Goal: Task Accomplishment & Management: Manage account settings

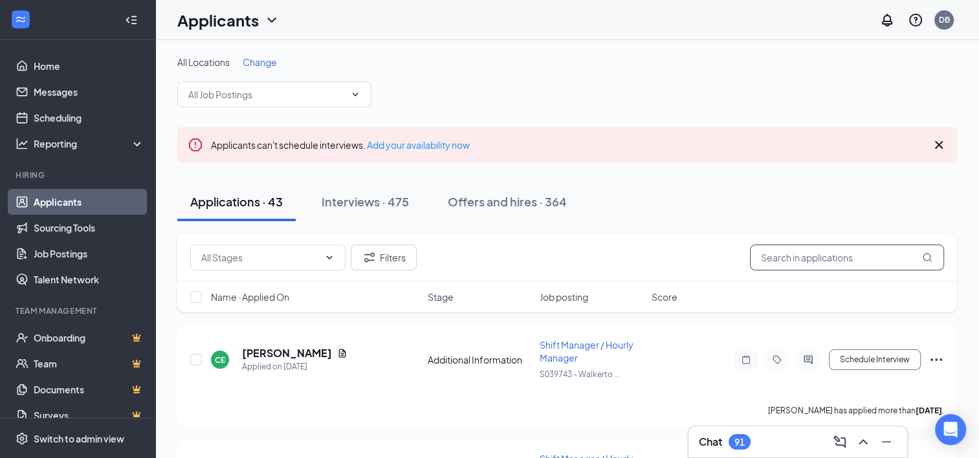
click at [790, 258] on input "text" at bounding box center [847, 258] width 194 height 26
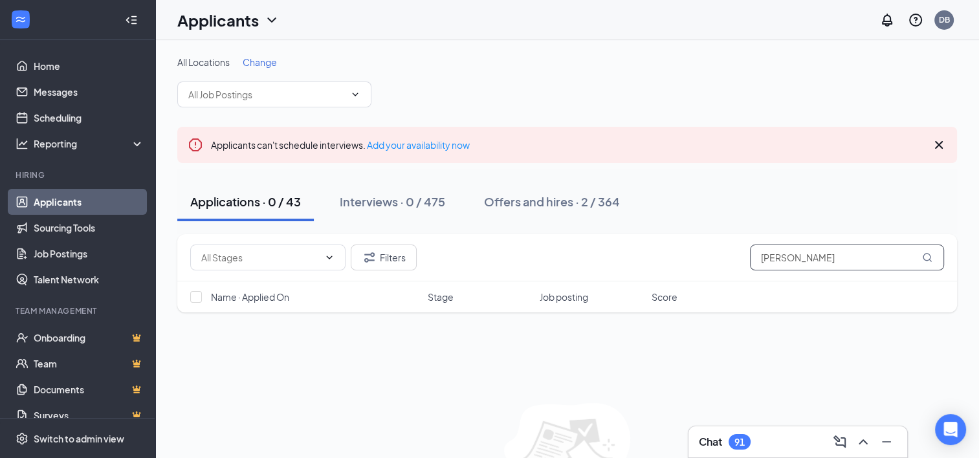
click at [769, 254] on input "[PERSON_NAME]" at bounding box center [847, 258] width 194 height 26
click at [761, 257] on input "[PERSON_NAME]" at bounding box center [847, 258] width 194 height 26
type input "y"
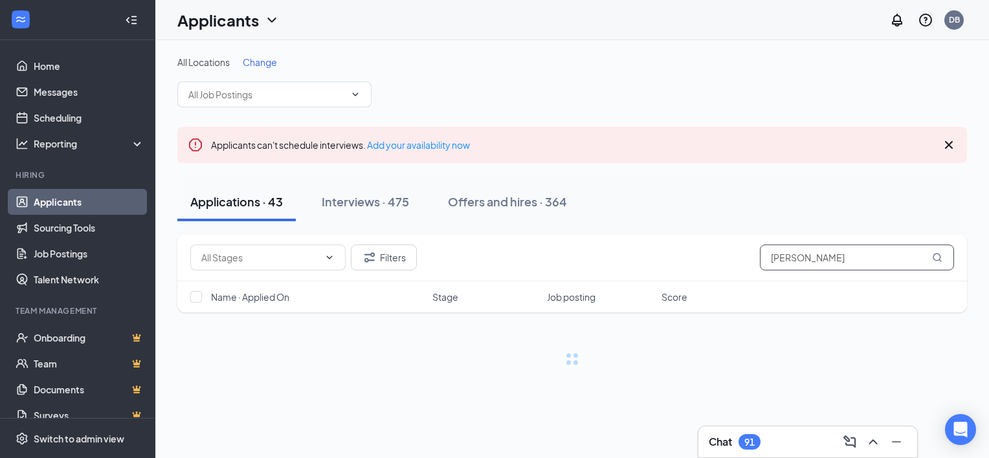
type input "[PERSON_NAME]"
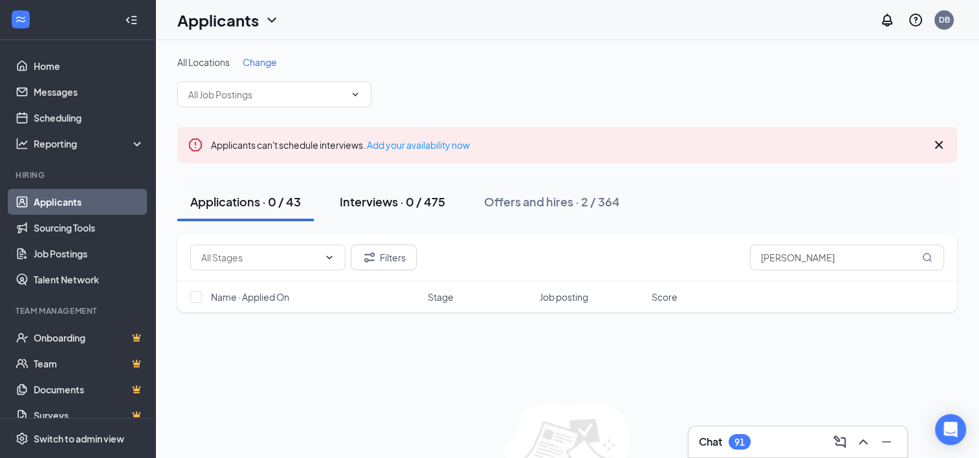
click at [419, 202] on div "Interviews · 0 / 475" at bounding box center [392, 201] width 105 height 16
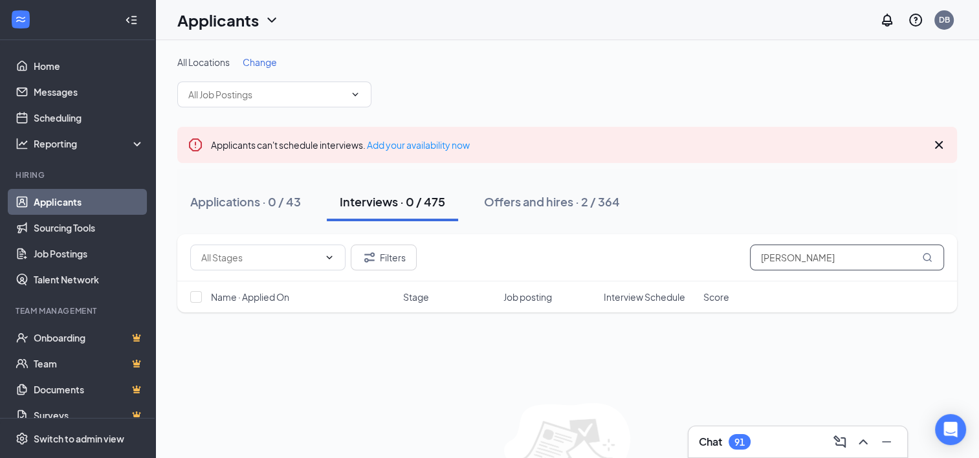
click at [761, 257] on input "[PERSON_NAME]" at bounding box center [847, 258] width 194 height 26
type input "a"
click at [757, 256] on input "[PERSON_NAME]" at bounding box center [847, 258] width 194 height 26
type input "y"
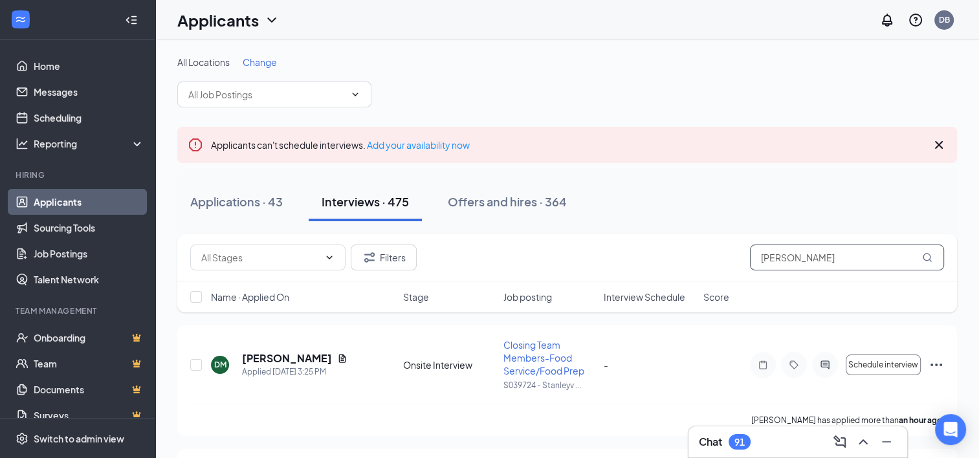
type input "[PERSON_NAME]"
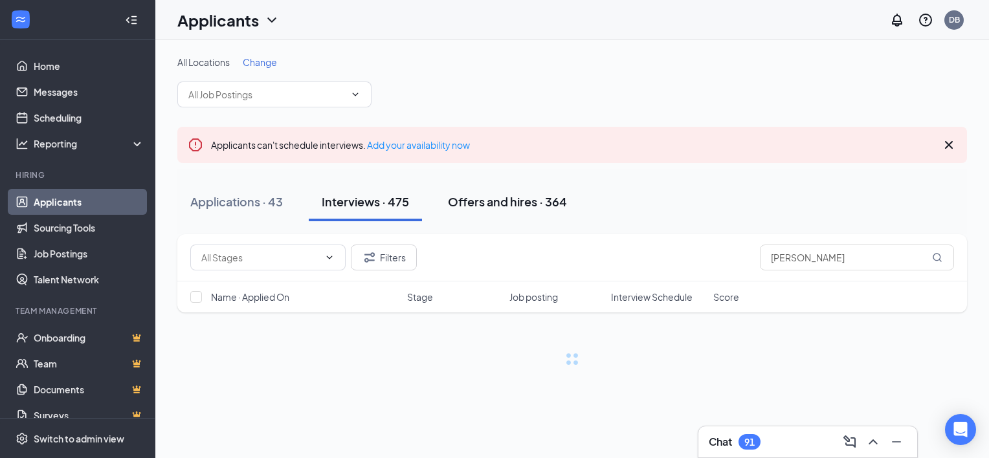
click at [480, 203] on div "Offers and hires · 364" at bounding box center [507, 201] width 119 height 16
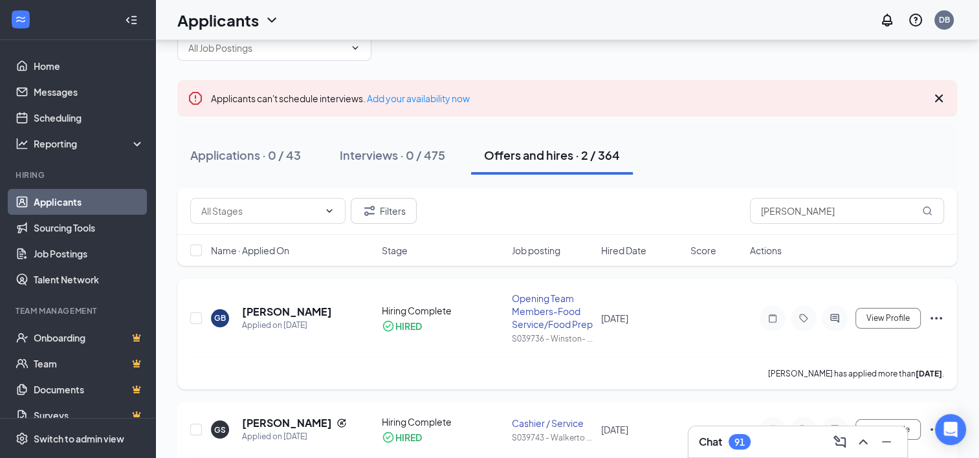
scroll to position [47, 0]
click at [938, 322] on icon "Ellipses" at bounding box center [937, 319] width 16 height 16
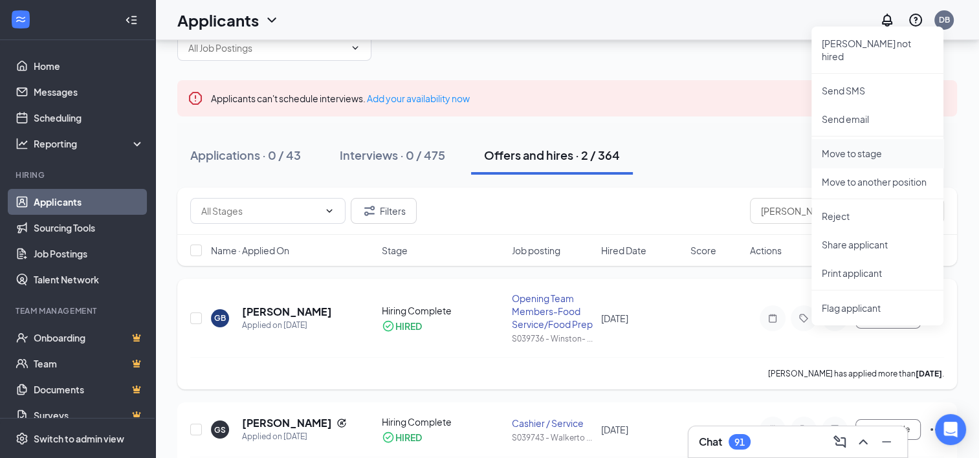
click at [878, 147] on p "Move to stage" at bounding box center [877, 153] width 111 height 13
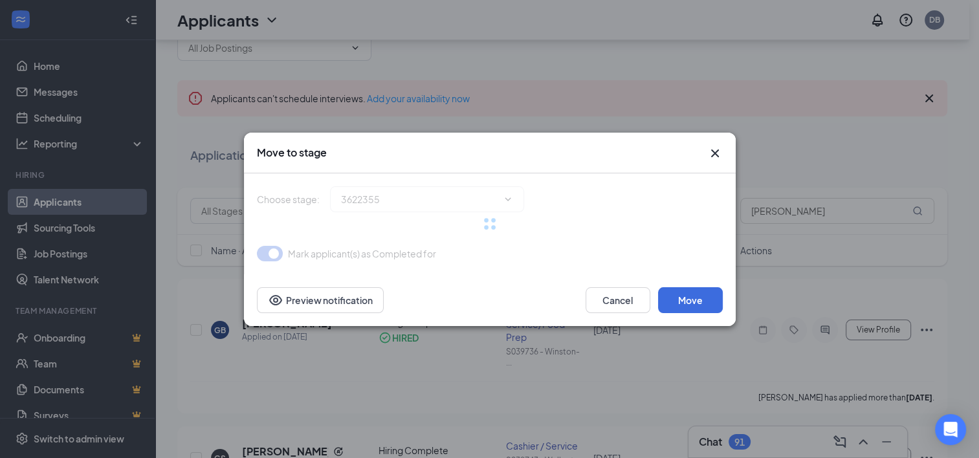
type input "Hiring Complete (current stage)"
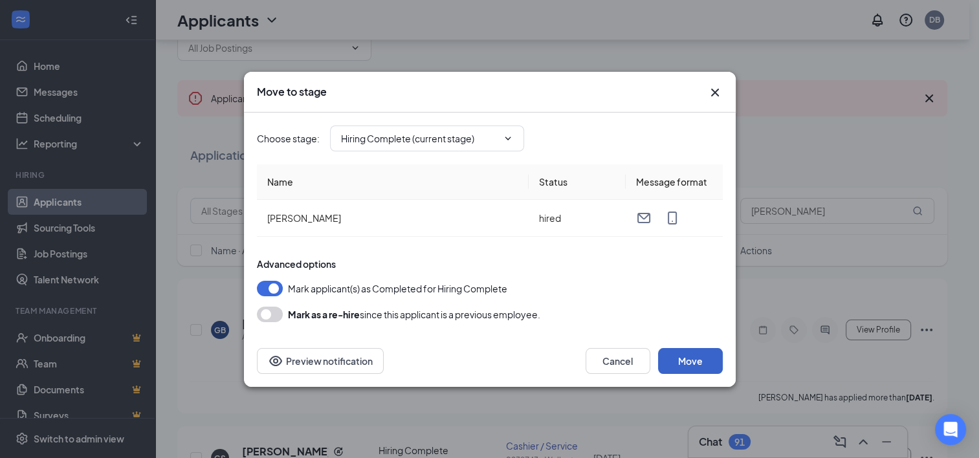
click at [691, 360] on button "Move" at bounding box center [690, 361] width 65 height 26
click at [505, 136] on icon "ChevronDown" at bounding box center [508, 138] width 10 height 10
click at [510, 134] on icon "ChevronDown" at bounding box center [508, 138] width 10 height 10
click at [509, 140] on icon "ChevronDown" at bounding box center [508, 138] width 10 height 10
click at [262, 281] on button "button" at bounding box center [270, 289] width 26 height 16
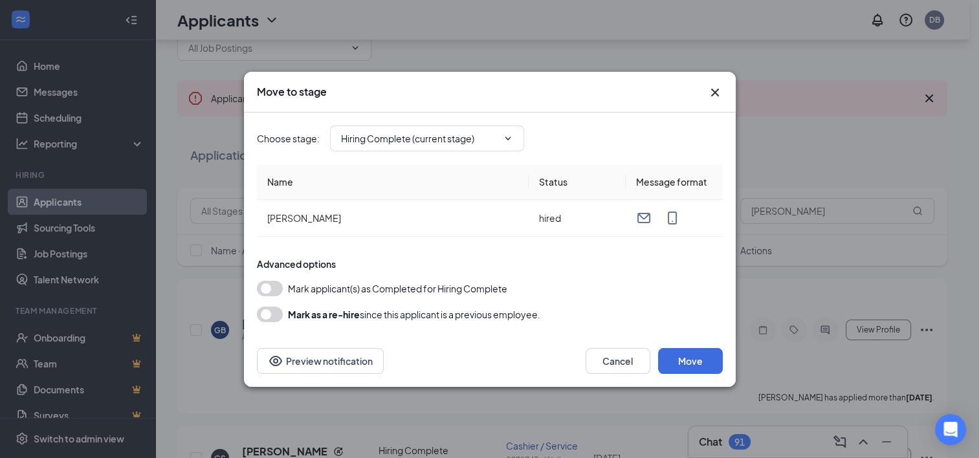
click at [279, 287] on button "button" at bounding box center [270, 289] width 26 height 16
click at [275, 310] on button "button" at bounding box center [270, 315] width 26 height 16
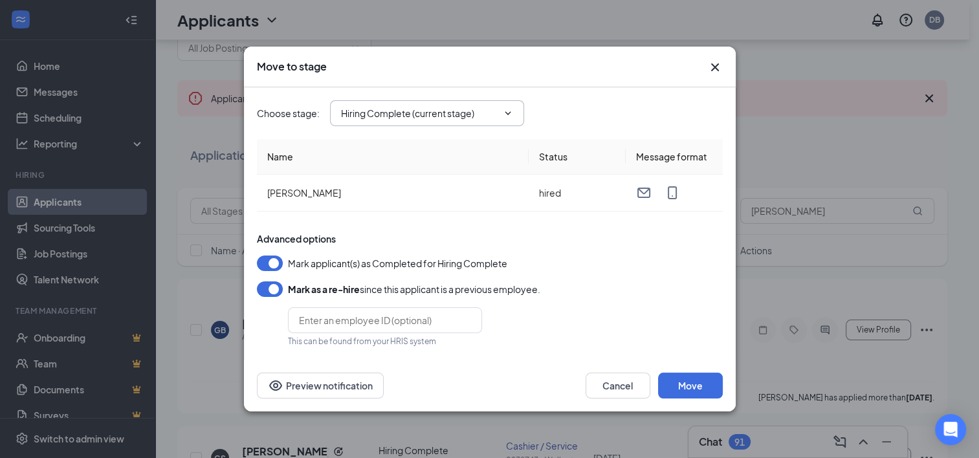
click at [507, 109] on icon "ChevronDown" at bounding box center [508, 113] width 10 height 10
click at [686, 378] on button "Move" at bounding box center [690, 386] width 65 height 26
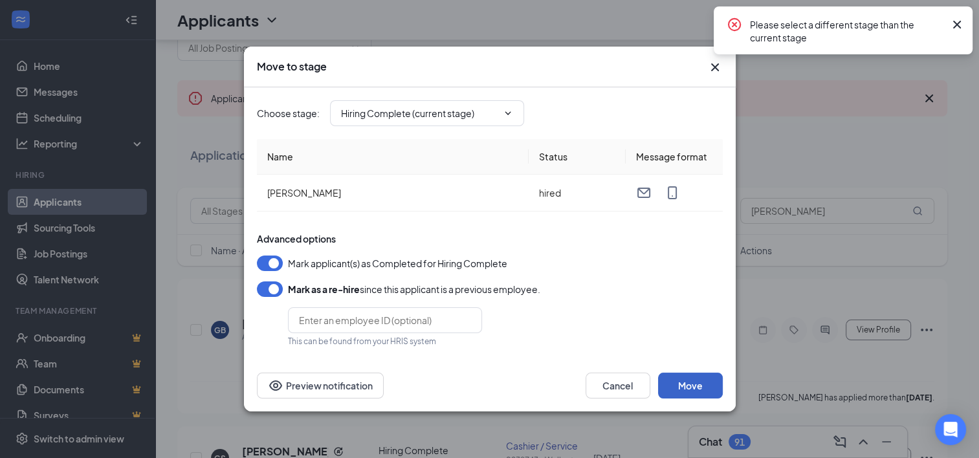
click at [694, 393] on button "Move" at bounding box center [690, 386] width 65 height 26
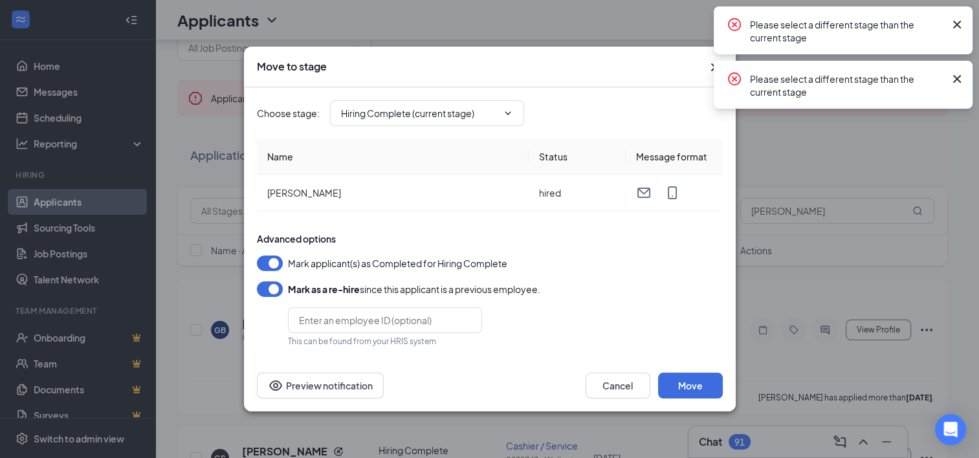
click at [262, 257] on button "button" at bounding box center [270, 264] width 26 height 16
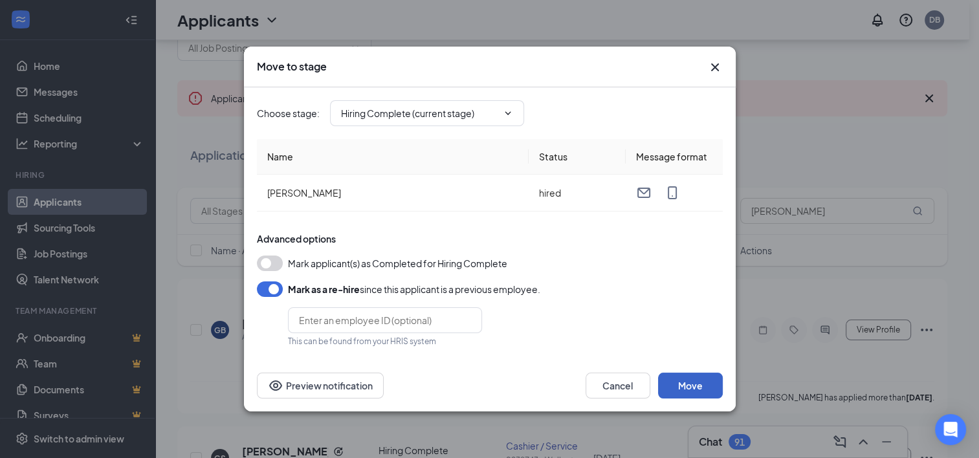
click at [686, 387] on button "Move" at bounding box center [690, 386] width 65 height 26
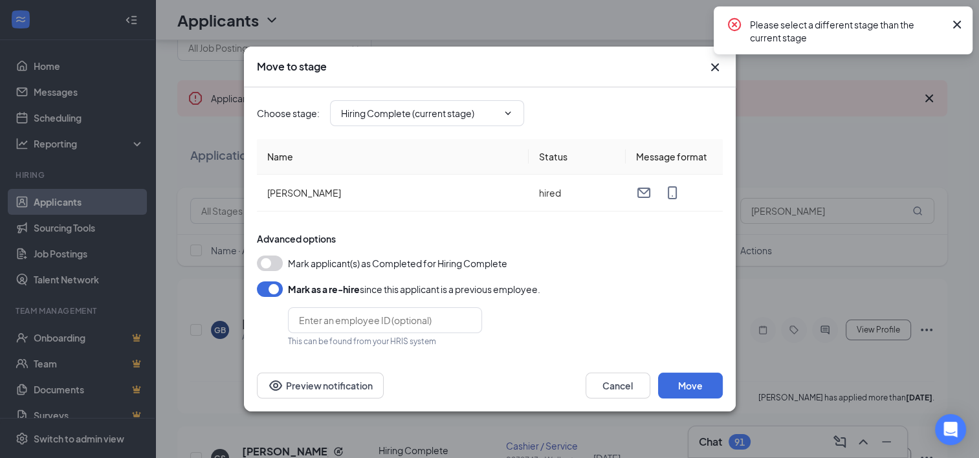
click at [956, 23] on icon "Cross" at bounding box center [957, 25] width 16 height 16
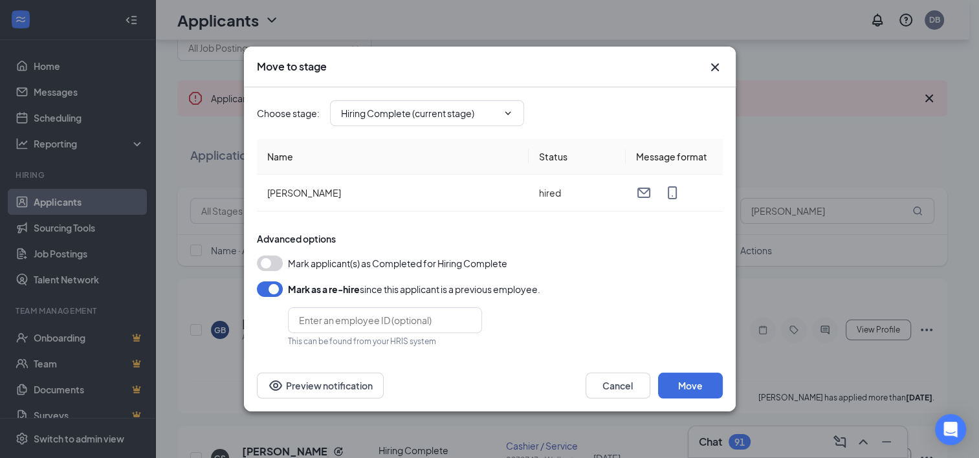
click at [261, 286] on button "button" at bounding box center [270, 290] width 26 height 16
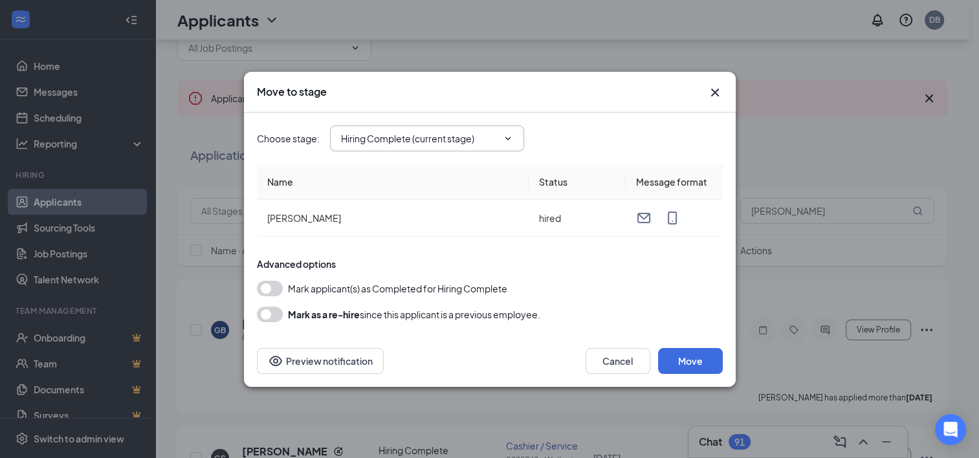
click at [505, 136] on icon "ChevronDown" at bounding box center [508, 138] width 10 height 10
click at [712, 89] on icon "Cross" at bounding box center [715, 92] width 8 height 8
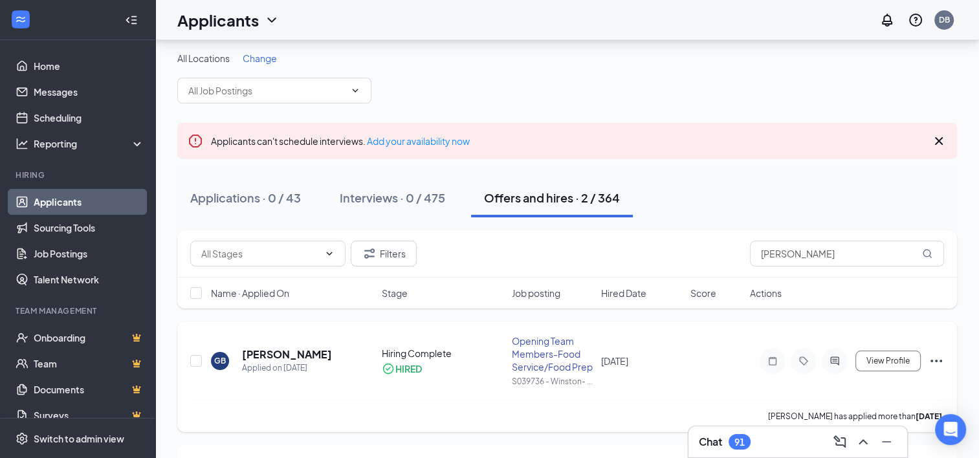
scroll to position [0, 0]
